Goal: Information Seeking & Learning: Learn about a topic

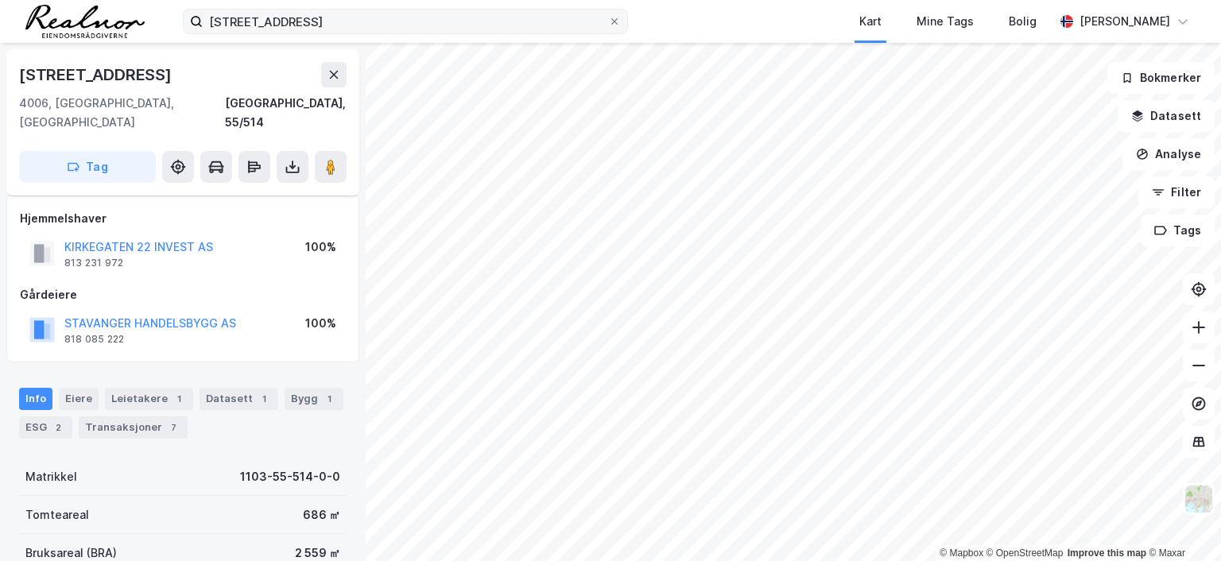
scroll to position [9, 0]
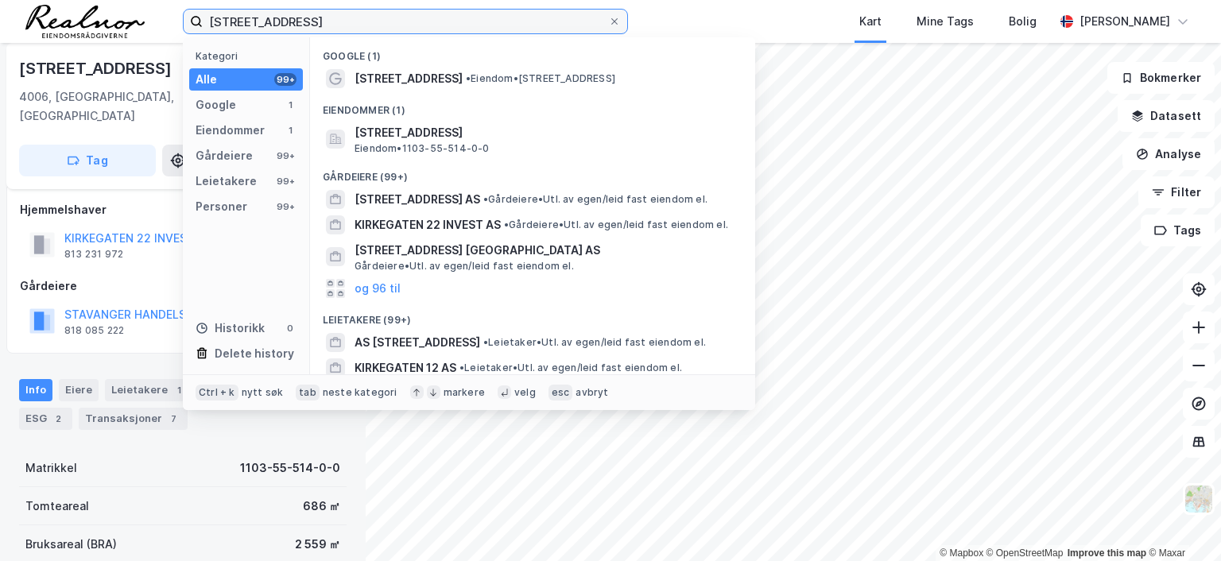
click at [378, 15] on input "kirkegaten 22, stavanger" at bounding box center [406, 22] width 406 height 24
drag, startPoint x: 375, startPoint y: 18, endPoint x: -14, endPoint y: -10, distance: 389.9
click at [0, 0] on html "kirkegaten 22, stavanger Kategori Alle 99+ Google 1 Eiendommer 1 Gårdeiere 99+ …" at bounding box center [610, 280] width 1221 height 561
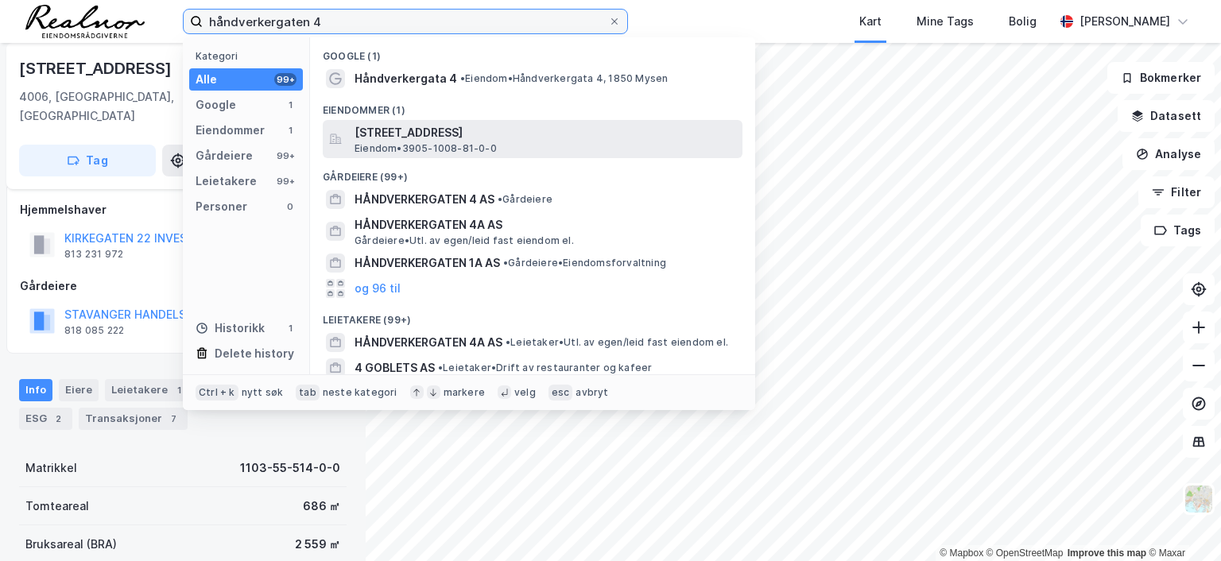
type input "håndverkergaten 4"
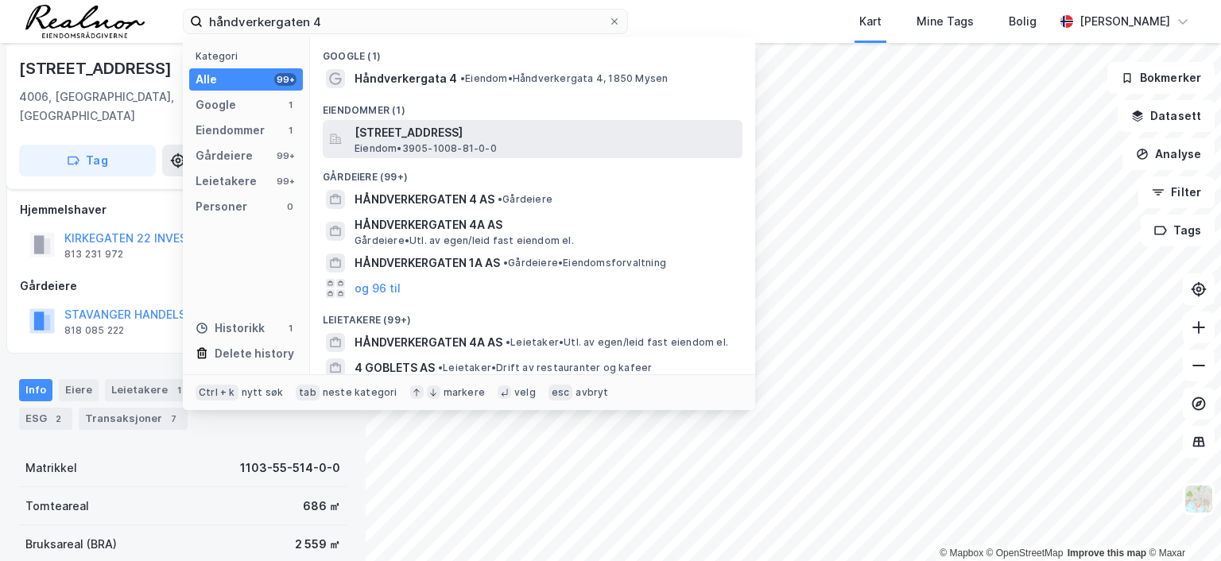
click at [483, 137] on span "[STREET_ADDRESS]" at bounding box center [546, 132] width 382 height 19
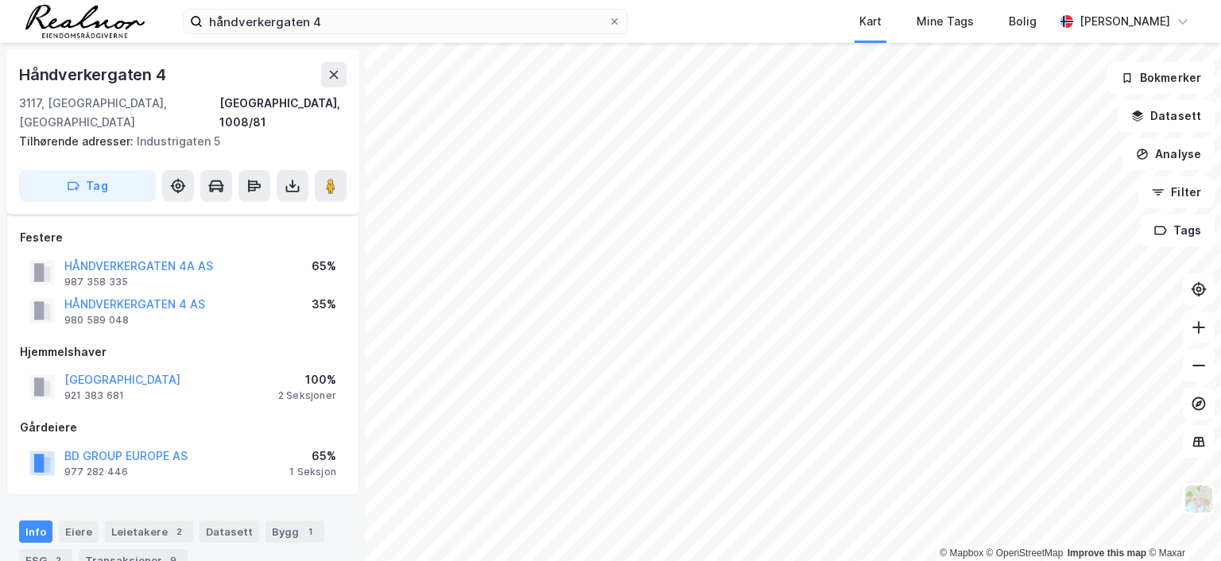
scroll to position [9, 0]
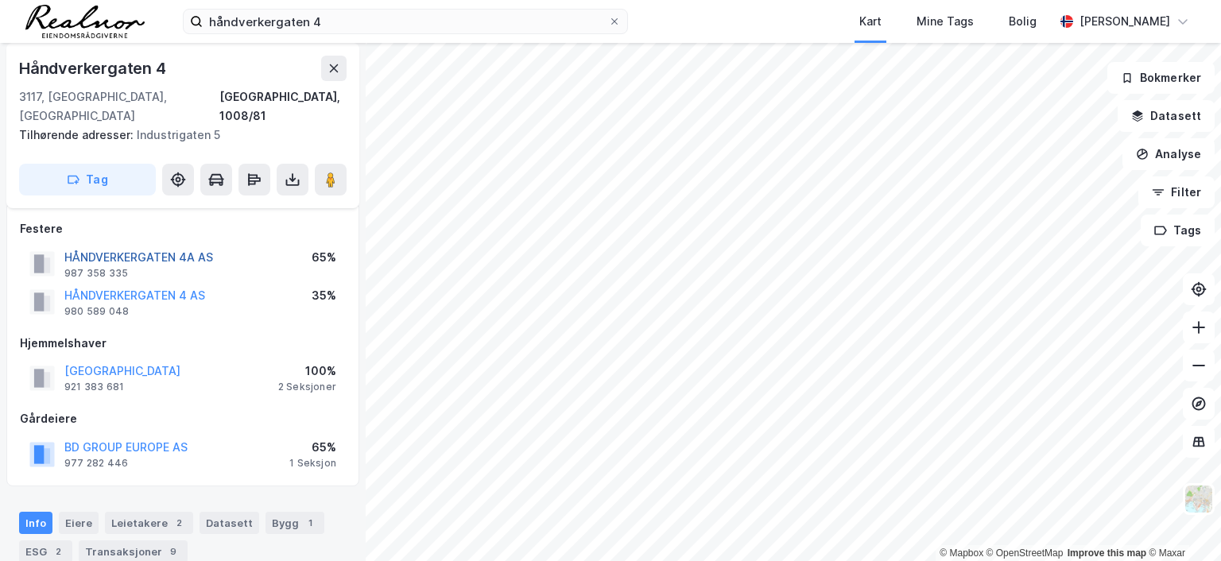
click at [0, 0] on button "HÅNDVERKERGATEN 4A AS" at bounding box center [0, 0] width 0 height 0
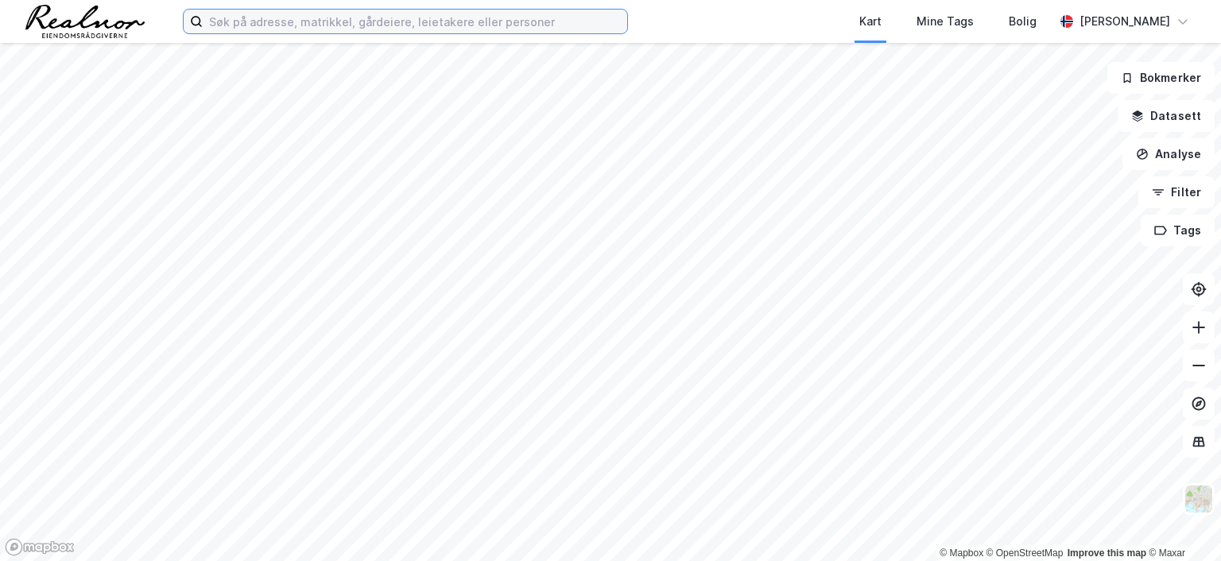
click at [378, 23] on input at bounding box center [415, 22] width 425 height 24
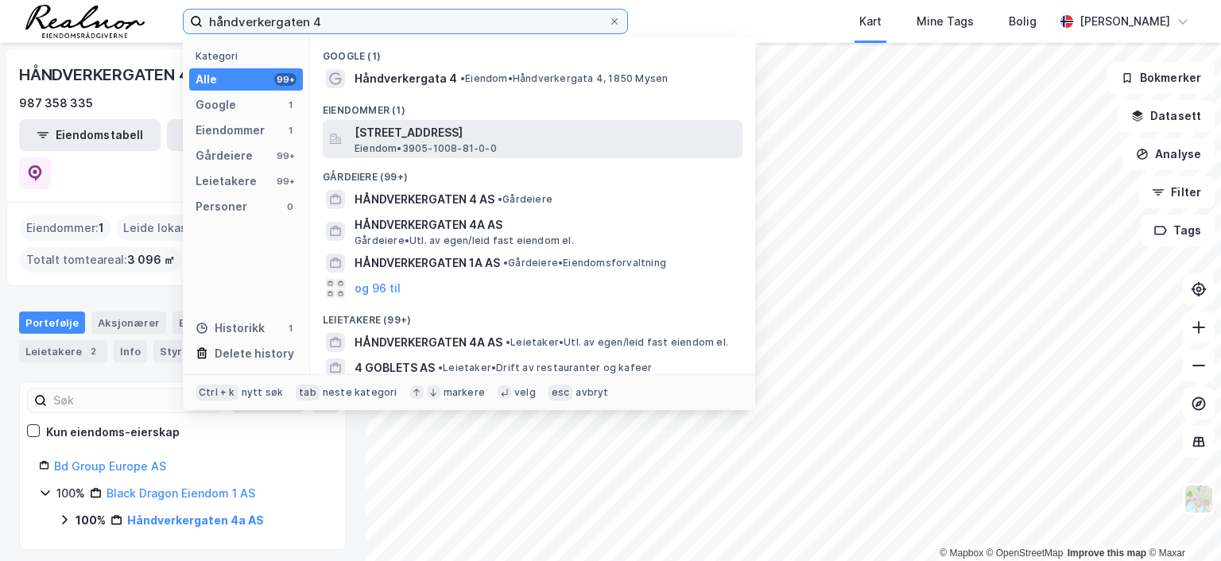
type input "håndverkergaten 4"
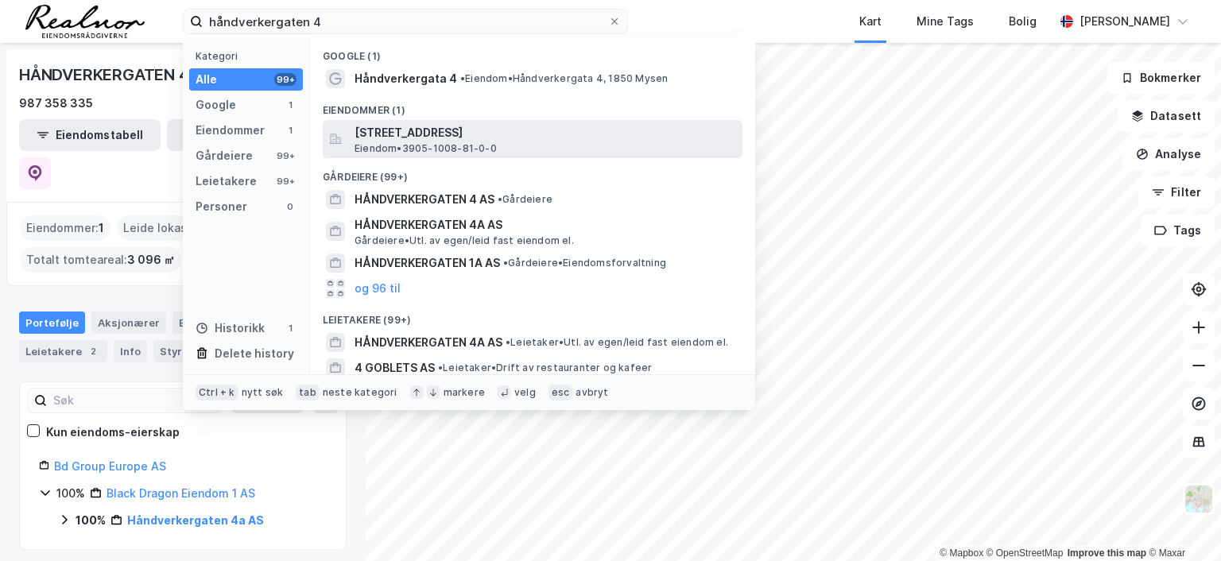
click at [500, 125] on span "[STREET_ADDRESS]" at bounding box center [546, 132] width 382 height 19
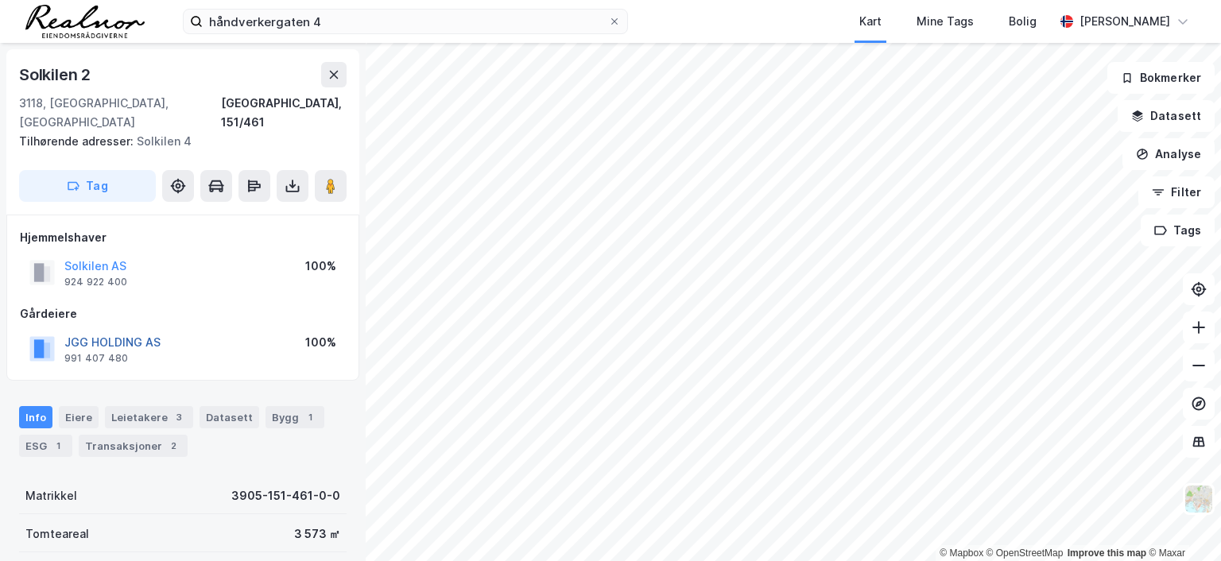
click at [0, 0] on button "JGG HOLDING AS" at bounding box center [0, 0] width 0 height 0
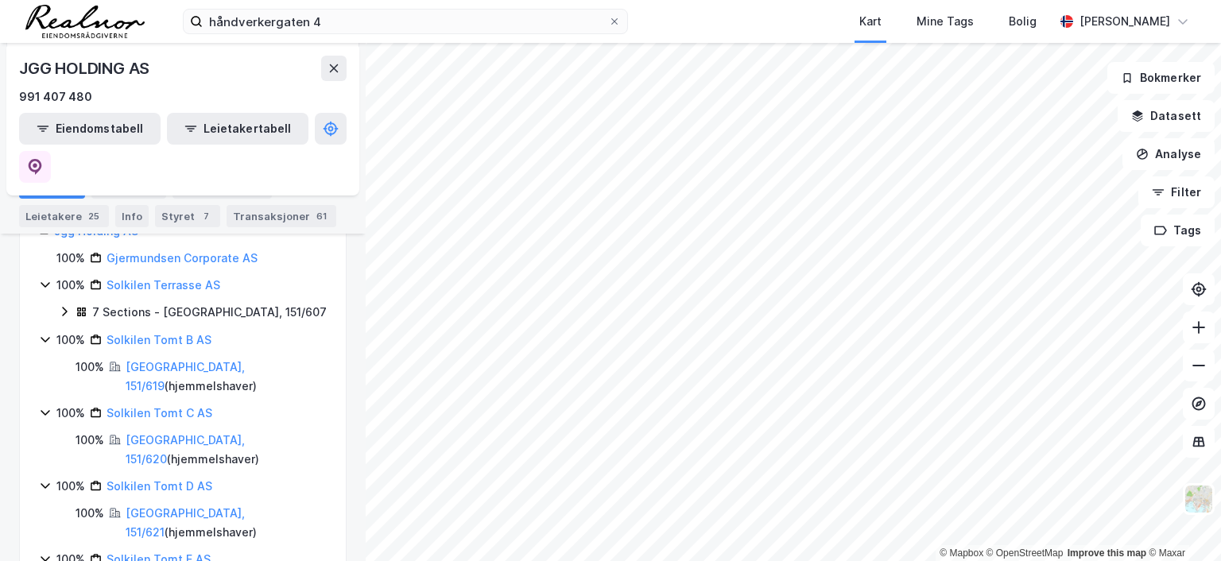
scroll to position [80, 0]
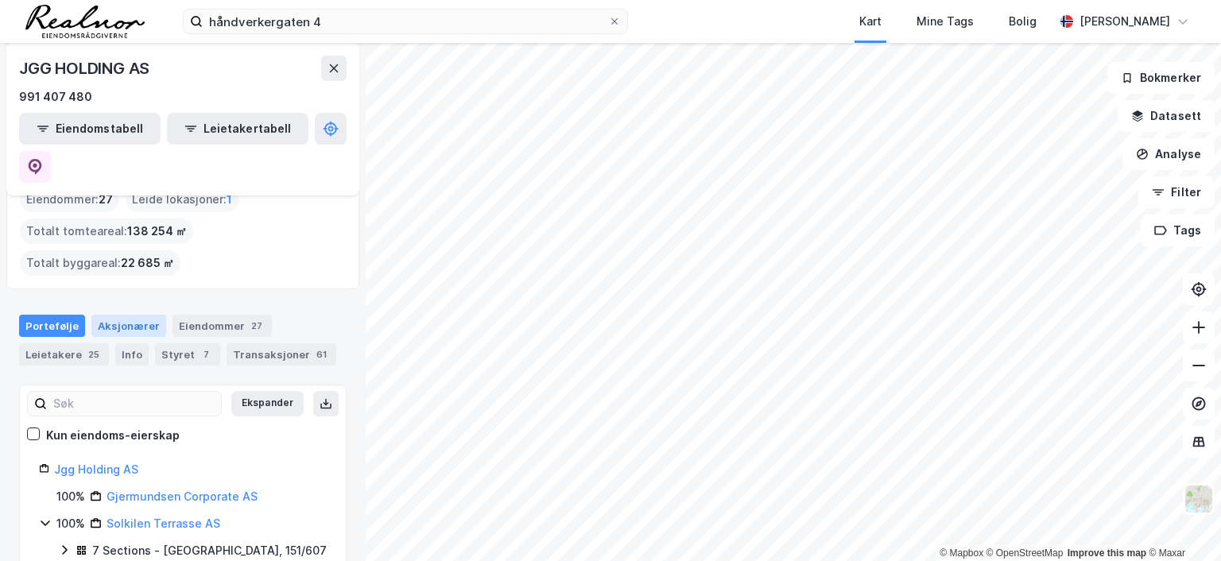
click at [137, 315] on div "Aksjonærer" at bounding box center [128, 326] width 75 height 22
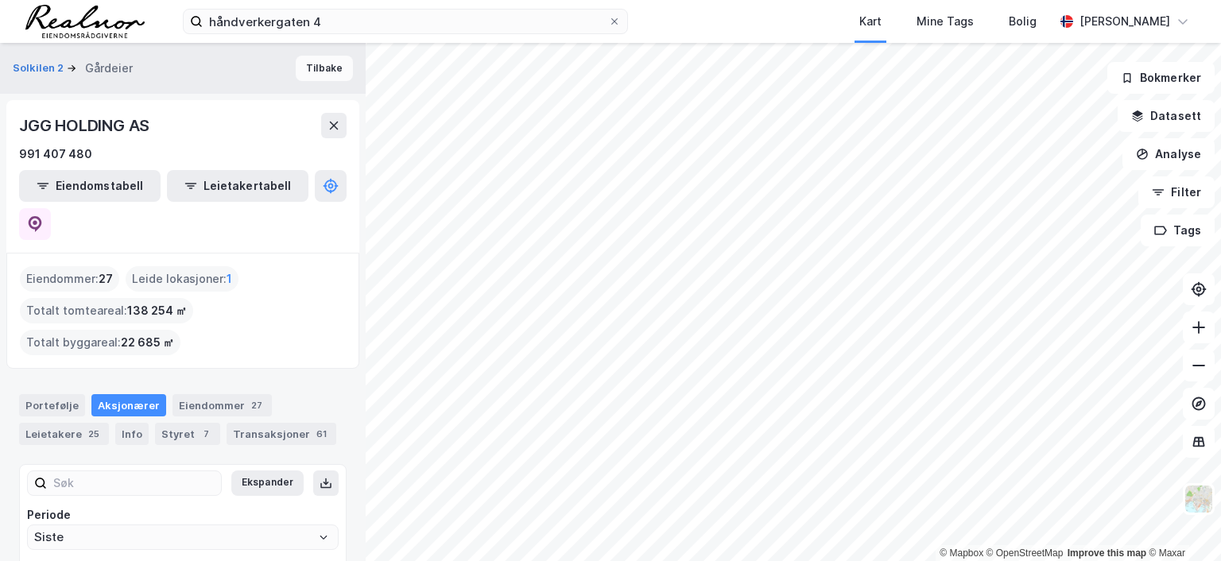
click at [320, 63] on button "Tilbake" at bounding box center [324, 68] width 57 height 25
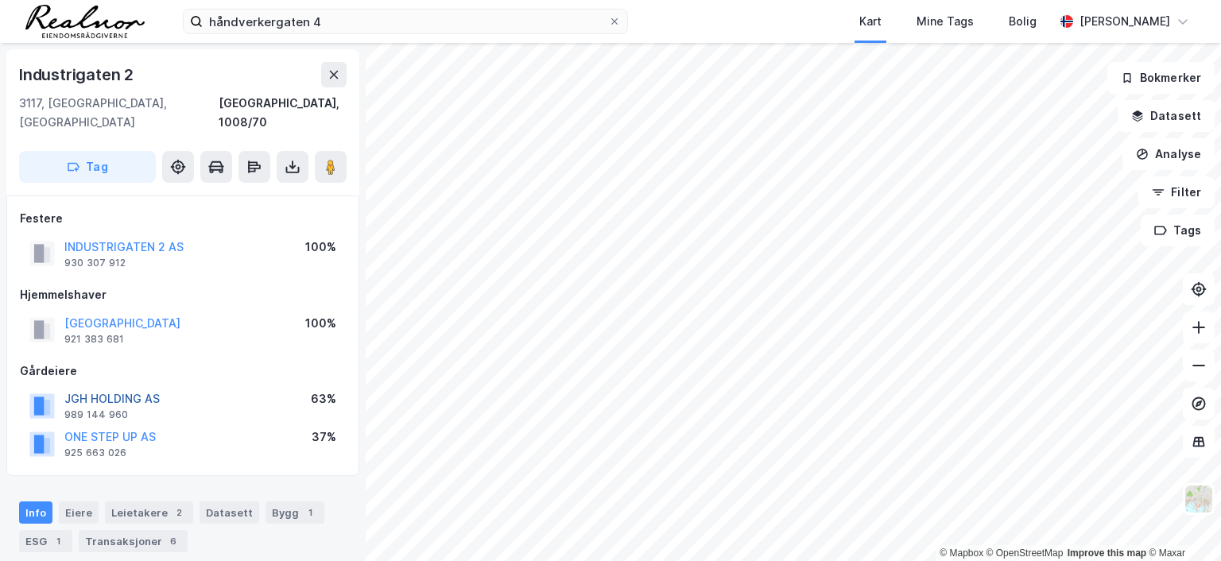
click at [0, 0] on button "JGH HOLDING AS" at bounding box center [0, 0] width 0 height 0
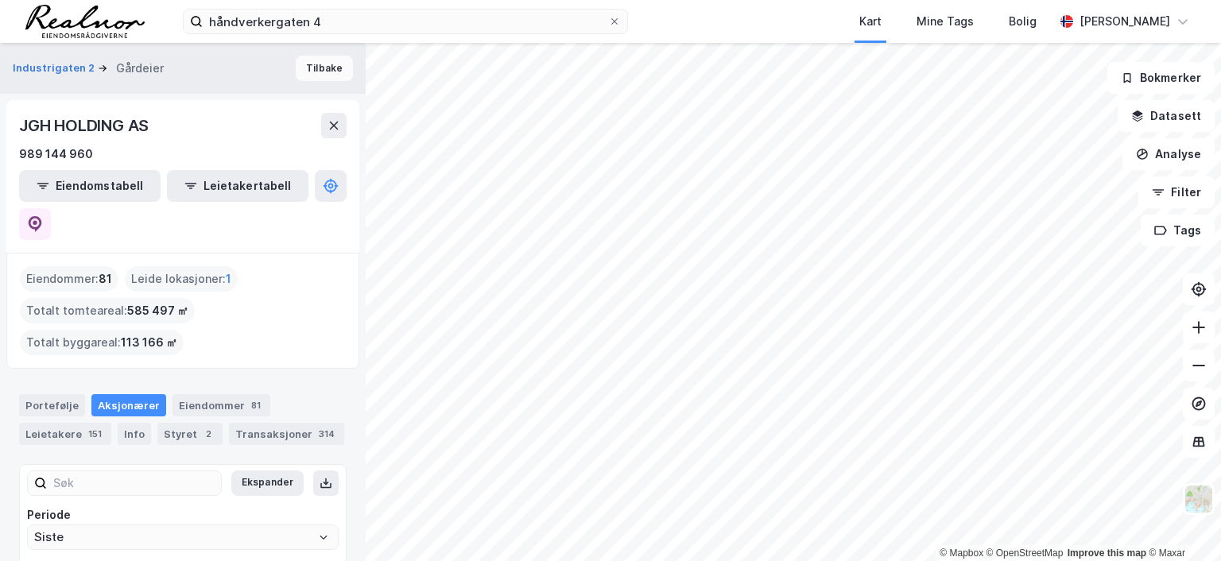
click at [322, 66] on button "Tilbake" at bounding box center [324, 68] width 57 height 25
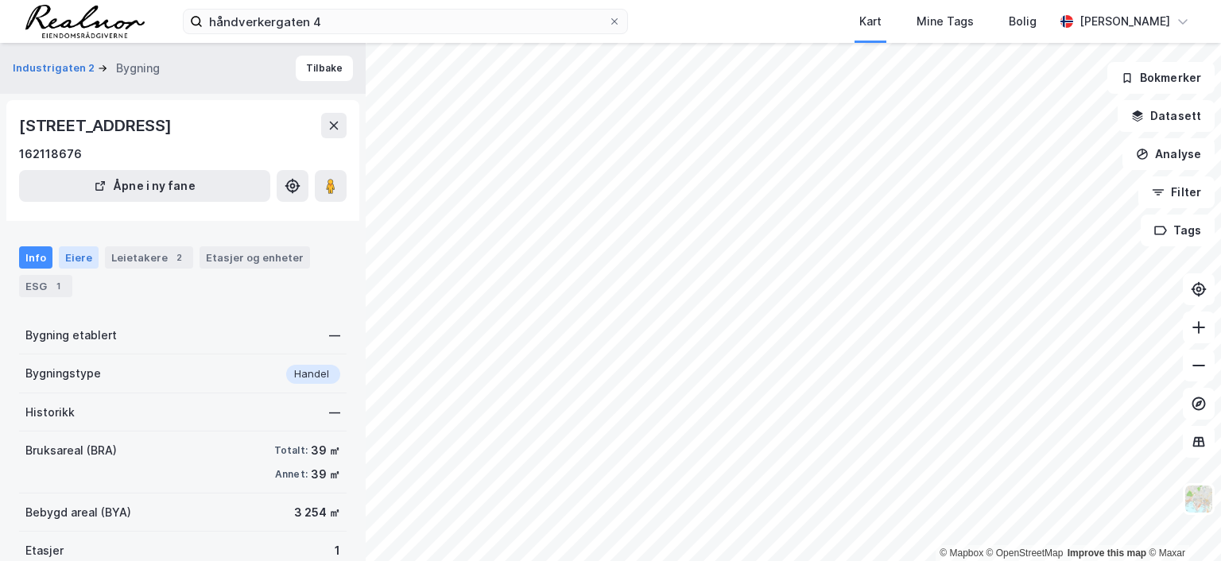
click at [73, 250] on div "Eiere" at bounding box center [79, 258] width 40 height 22
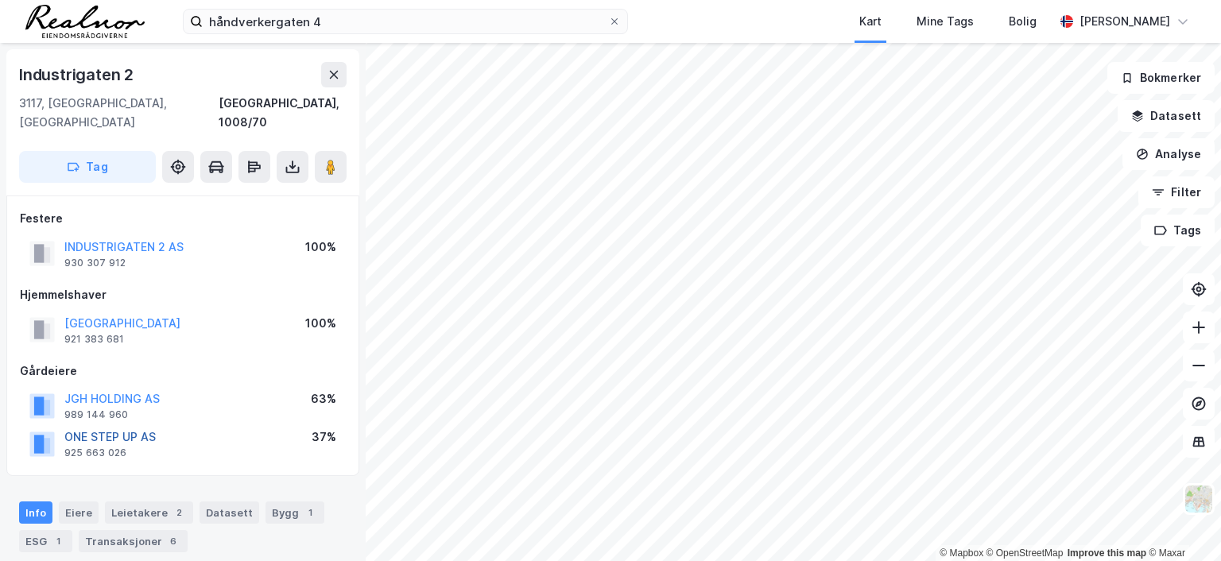
click at [0, 0] on button "ONE STEP UP AS" at bounding box center [0, 0] width 0 height 0
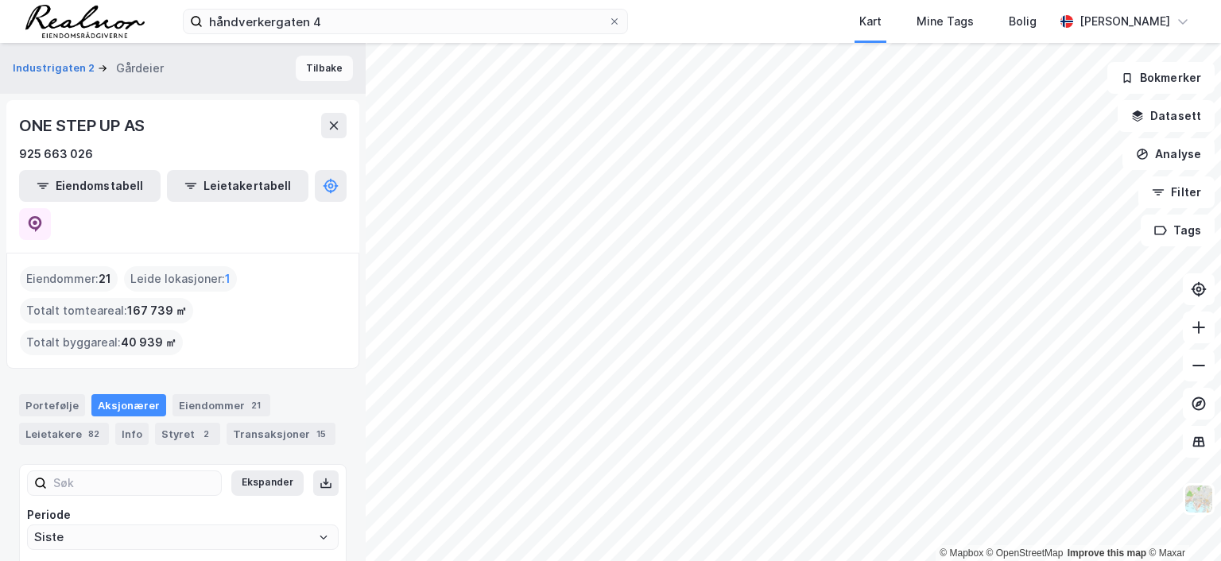
click at [307, 71] on button "Tilbake" at bounding box center [324, 68] width 57 height 25
